Goal: Navigation & Orientation: Find specific page/section

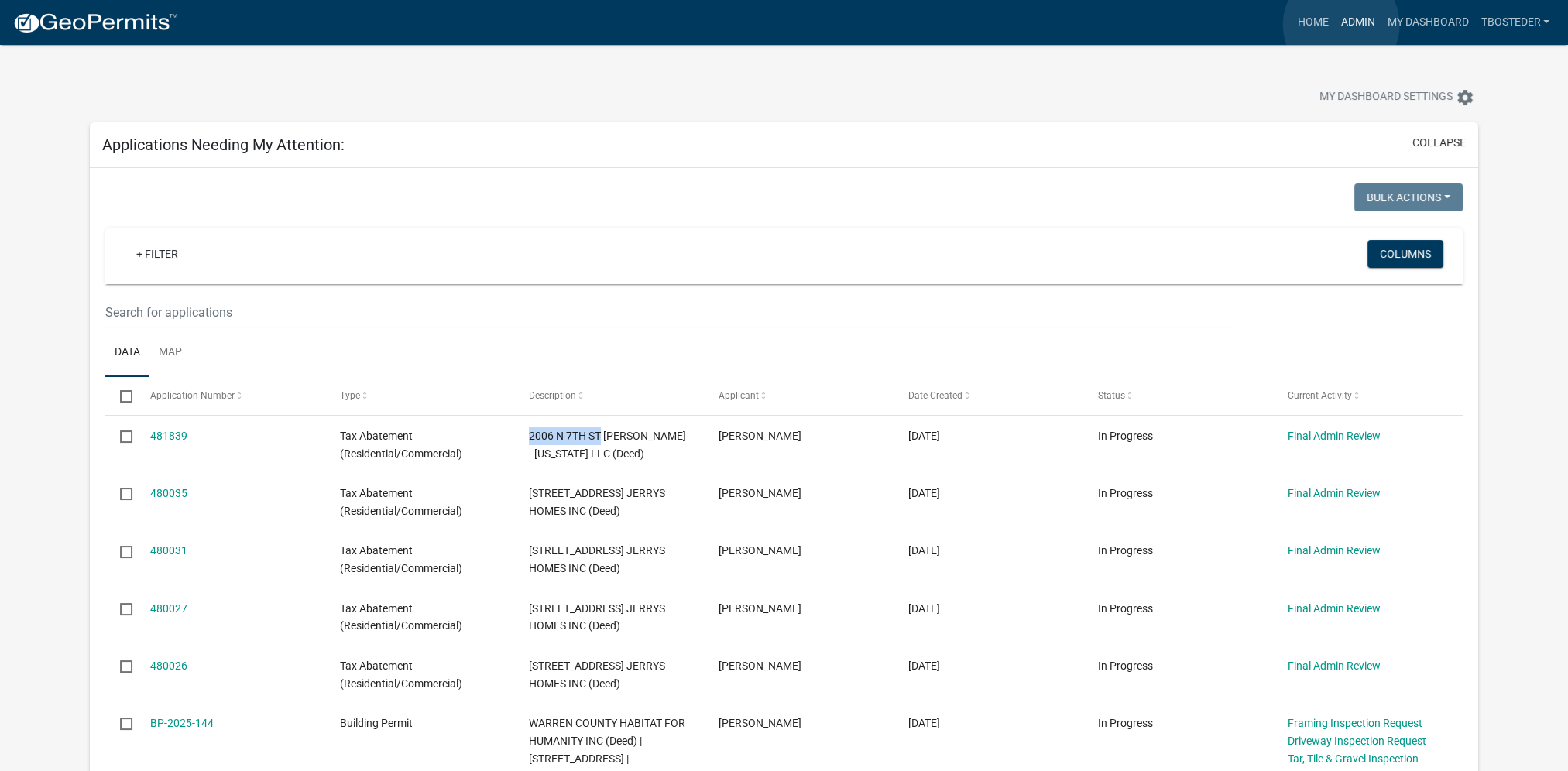
click at [1341, 25] on link "Admin" at bounding box center [1357, 23] width 47 height 30
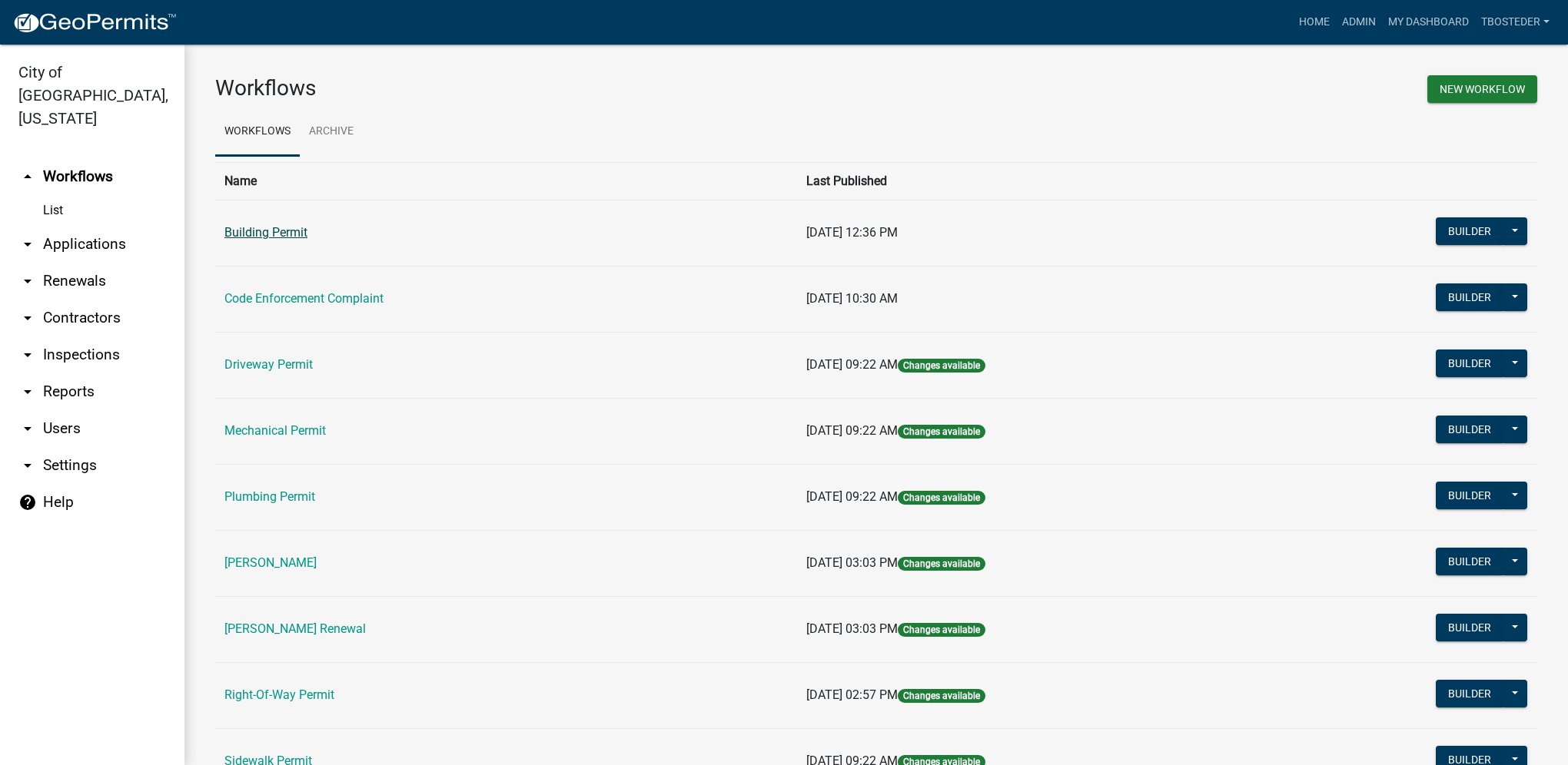
click at [286, 229] on link "Building Permit" at bounding box center [266, 232] width 83 height 15
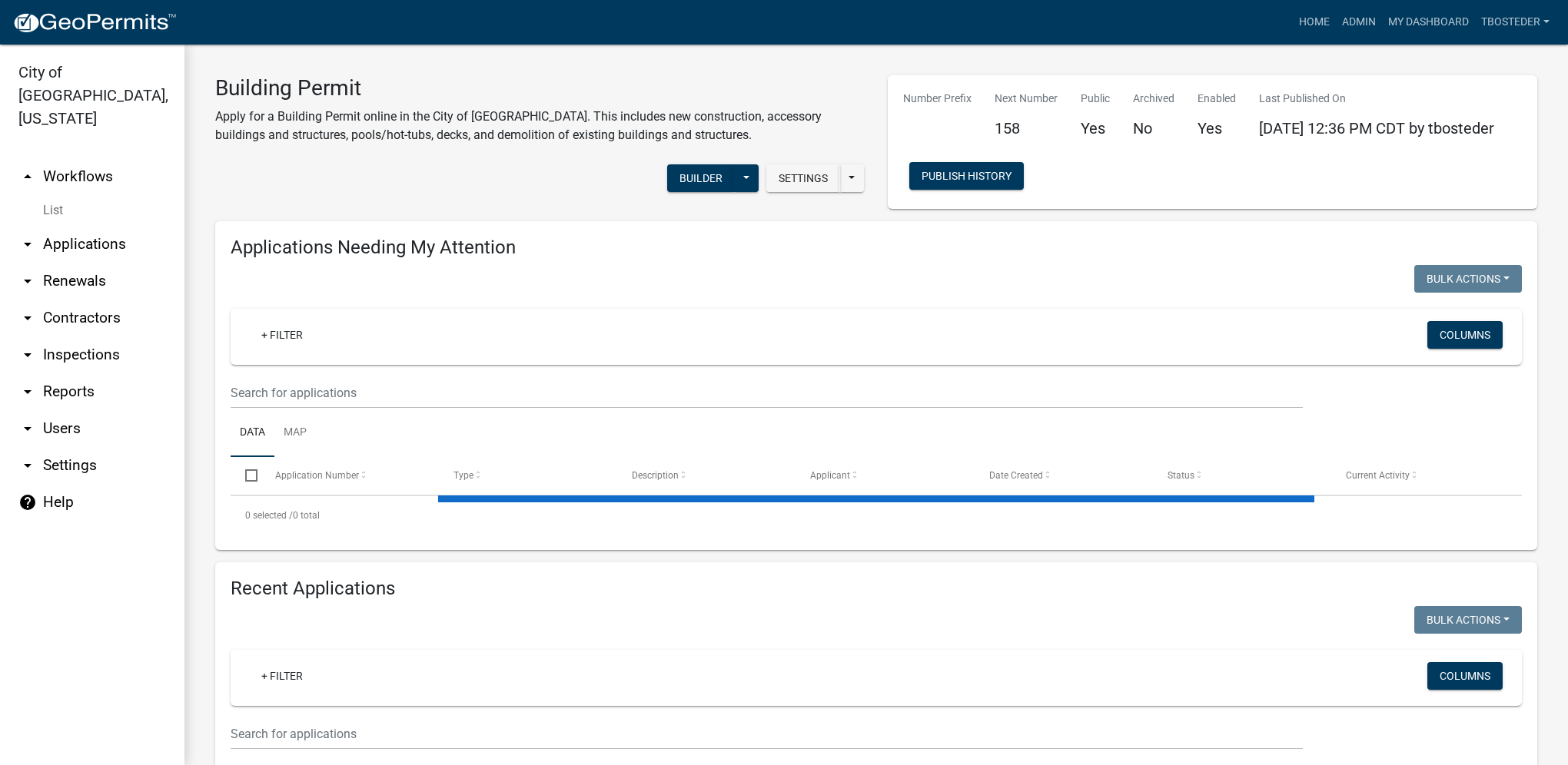
select select "1: 25"
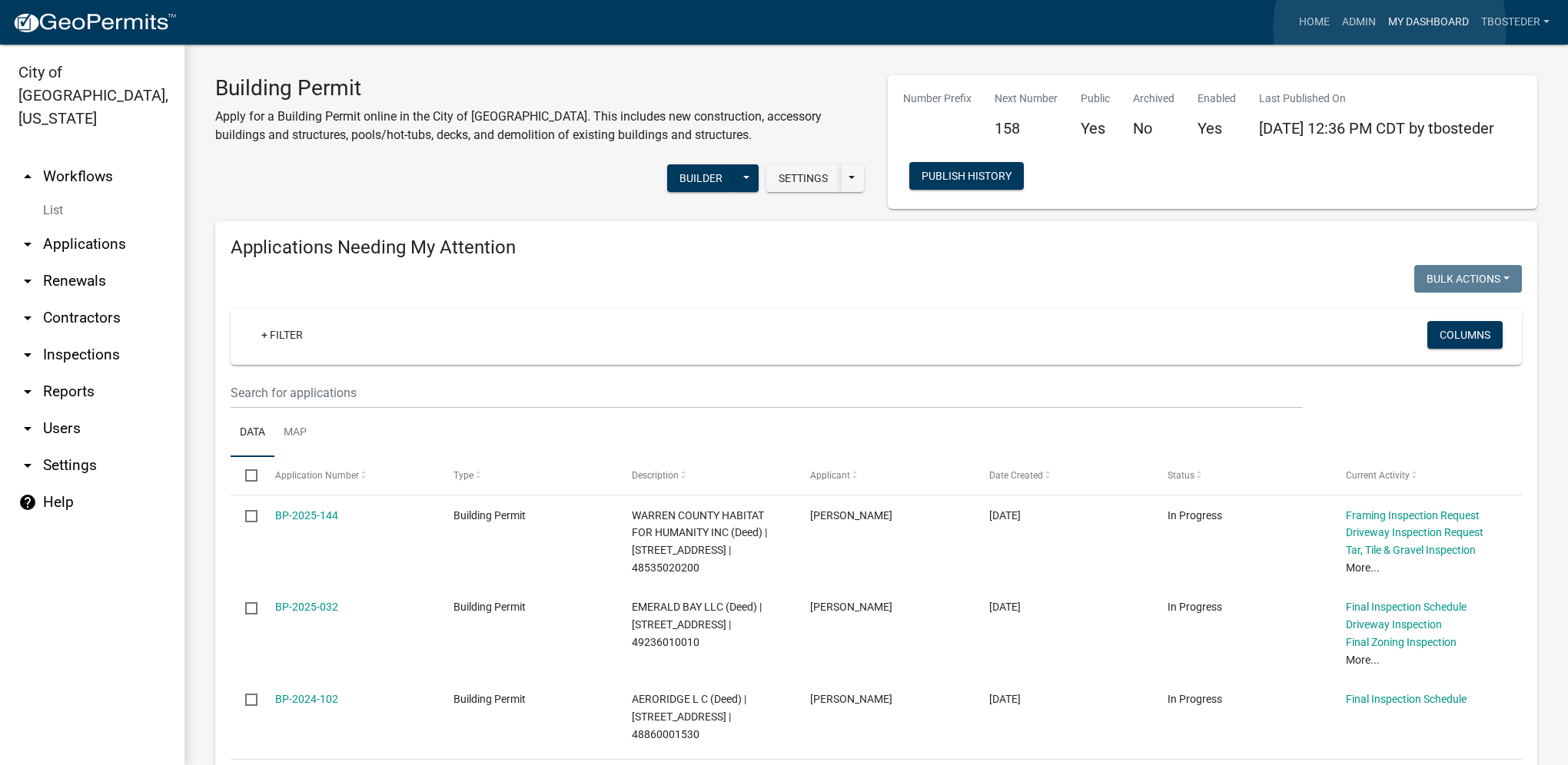
click at [1389, 28] on link "My Dashboard" at bounding box center [1429, 23] width 93 height 30
